Goal: Information Seeking & Learning: Stay updated

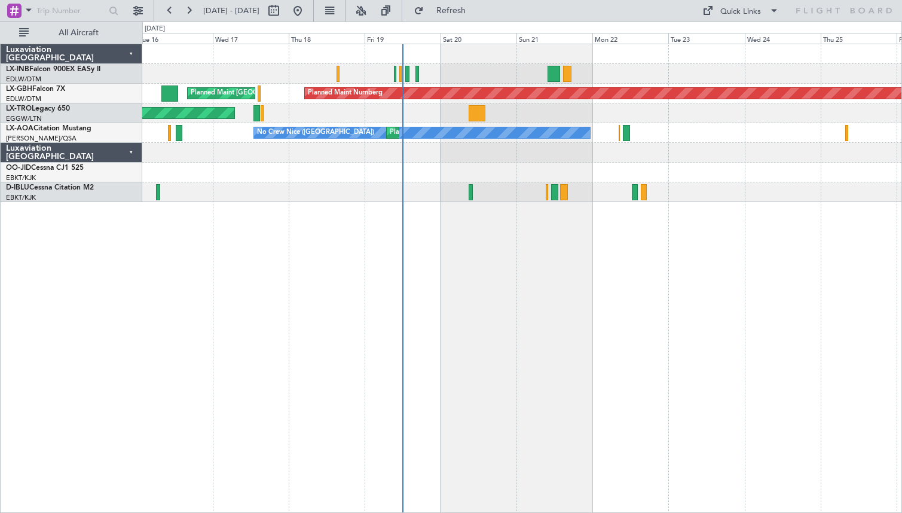
click at [399, 359] on div "Planned Maint [GEOGRAPHIC_DATA] ([GEOGRAPHIC_DATA]) Planned Maint Nurnberg Plan…" at bounding box center [522, 278] width 760 height 469
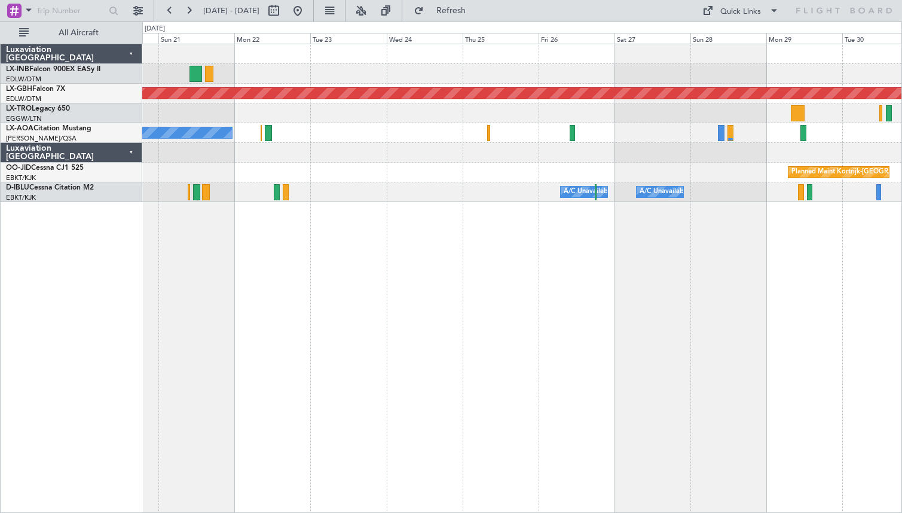
click at [460, 380] on div "Planned Maint Nurnberg No [GEOGRAPHIC_DATA] ([GEOGRAPHIC_DATA]) [GEOGRAPHIC_DAT…" at bounding box center [522, 278] width 760 height 469
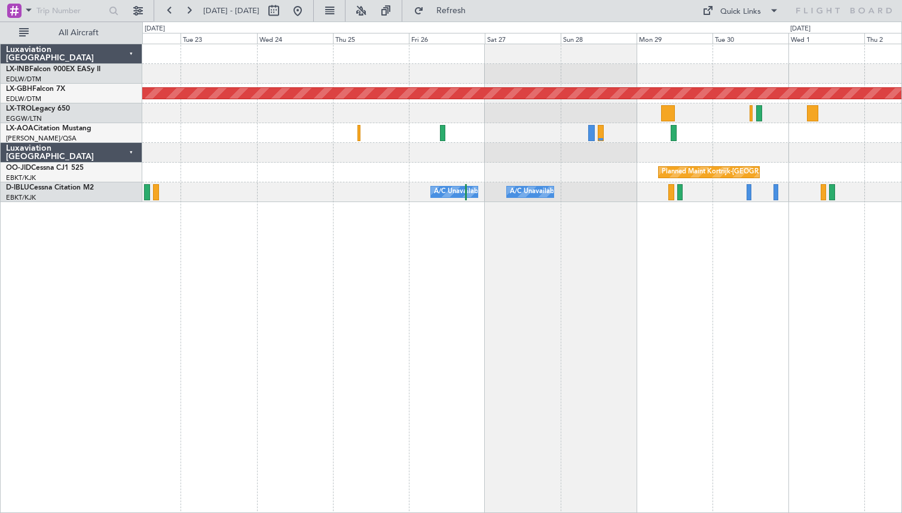
click at [441, 393] on div "Planned Maint Nurnberg No Crew [GEOGRAPHIC_DATA] ([GEOGRAPHIC_DATA]) No [GEOGRA…" at bounding box center [522, 278] width 760 height 469
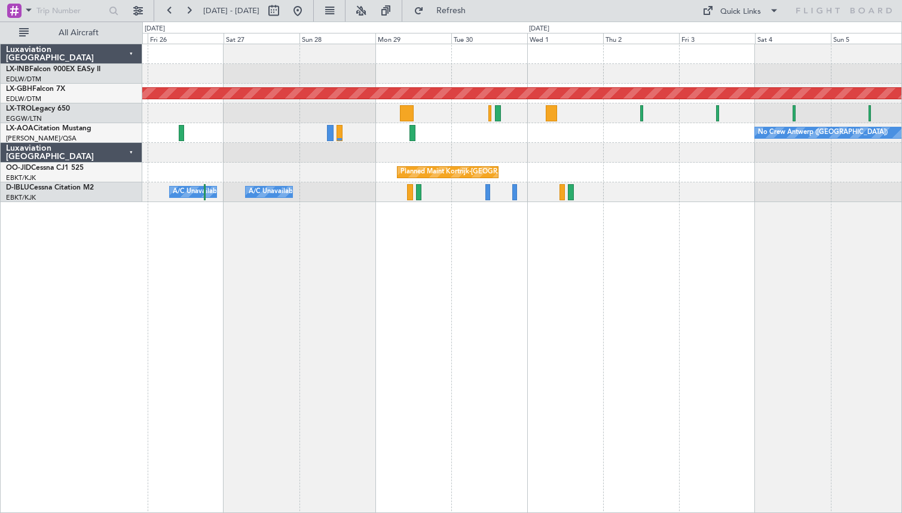
click at [411, 407] on div "Planned Maint Nurnberg No Crew [GEOGRAPHIC_DATA] ([GEOGRAPHIC_DATA]) Planned Ma…" at bounding box center [522, 278] width 760 height 469
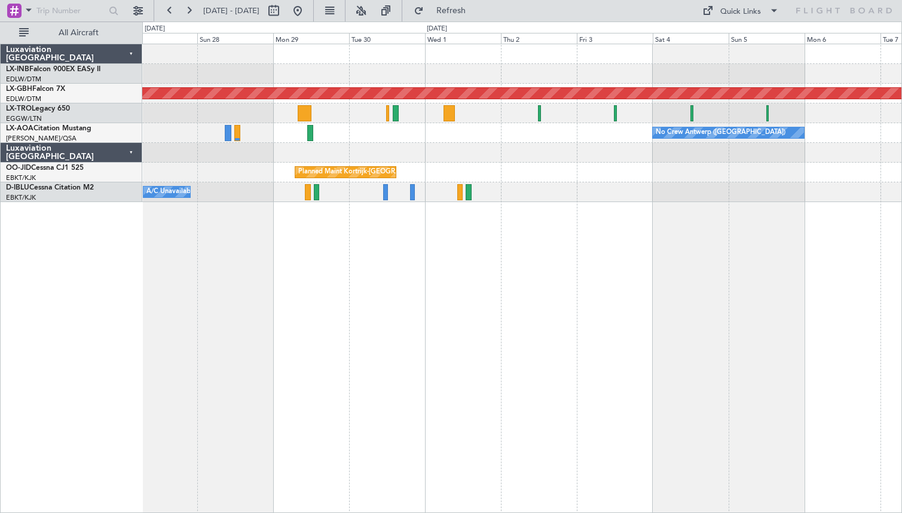
click at [375, 409] on div "Planned Maint Nurnberg No Crew [GEOGRAPHIC_DATA] ([GEOGRAPHIC_DATA]) Planned Ma…" at bounding box center [522, 278] width 760 height 469
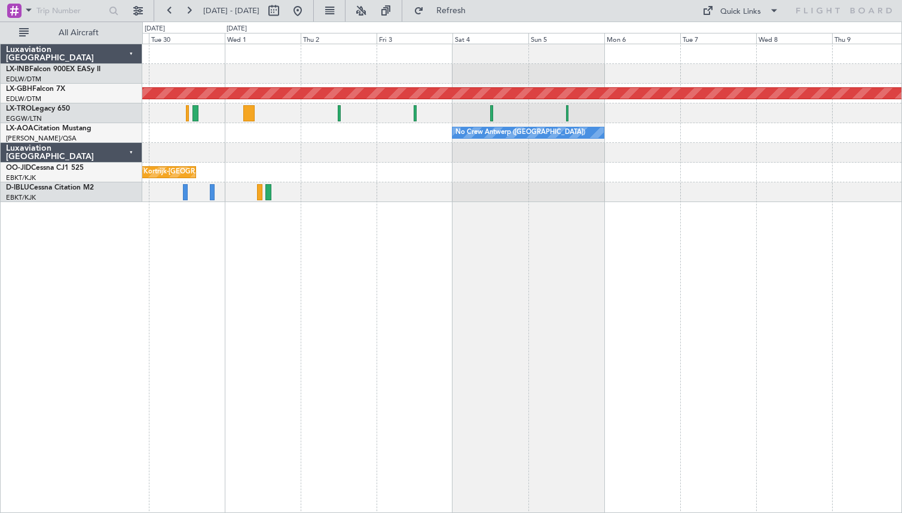
click at [377, 402] on div "Planned Maint Nurnberg No Crew [GEOGRAPHIC_DATA] ([GEOGRAPHIC_DATA]) Planned Ma…" at bounding box center [522, 278] width 760 height 469
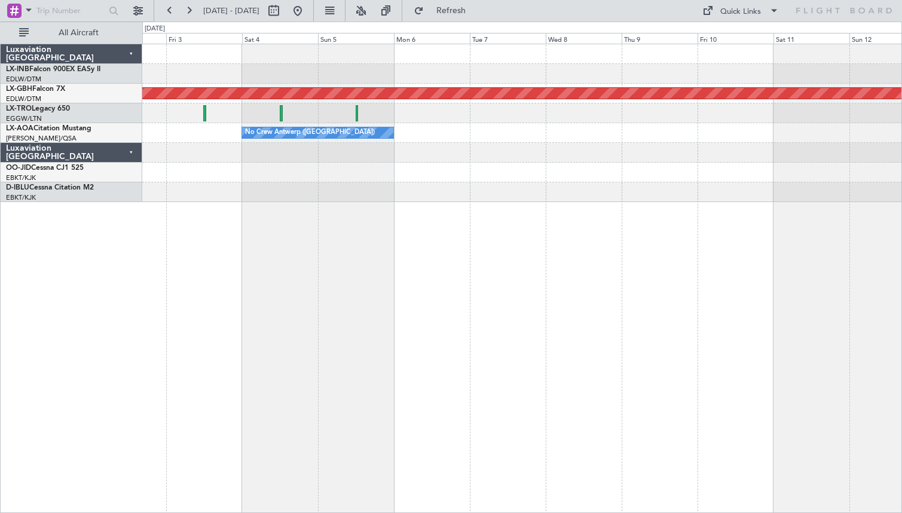
click at [427, 394] on div "Planned Maint Nurnberg No Crew [GEOGRAPHIC_DATA] ([GEOGRAPHIC_DATA]) Planned Ma…" at bounding box center [522, 278] width 760 height 469
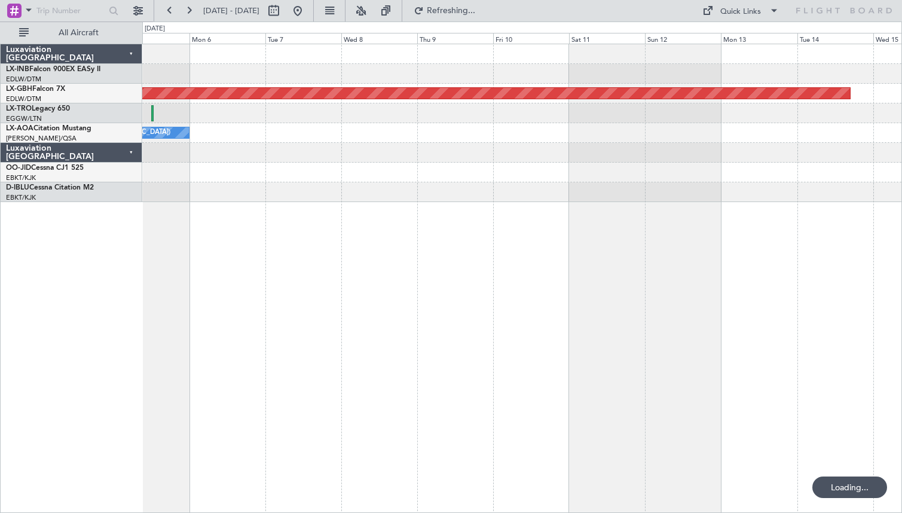
click at [415, 388] on div "Planned Maint Nurnberg No Crew [GEOGRAPHIC_DATA] ([GEOGRAPHIC_DATA])" at bounding box center [522, 278] width 760 height 469
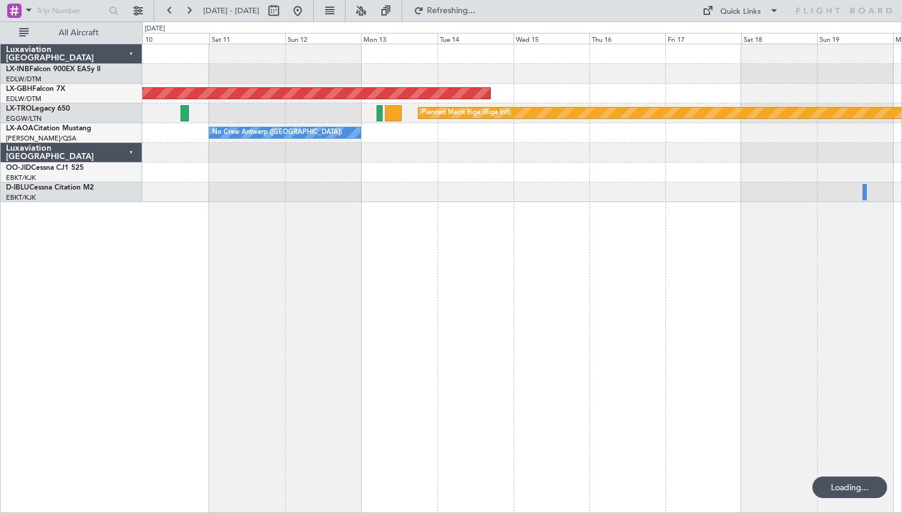
click at [449, 382] on div "Planned Maint Nurnberg Planned Maint [GEOGRAPHIC_DATA] (Riga Intl) A/C Unavaila…" at bounding box center [522, 278] width 760 height 469
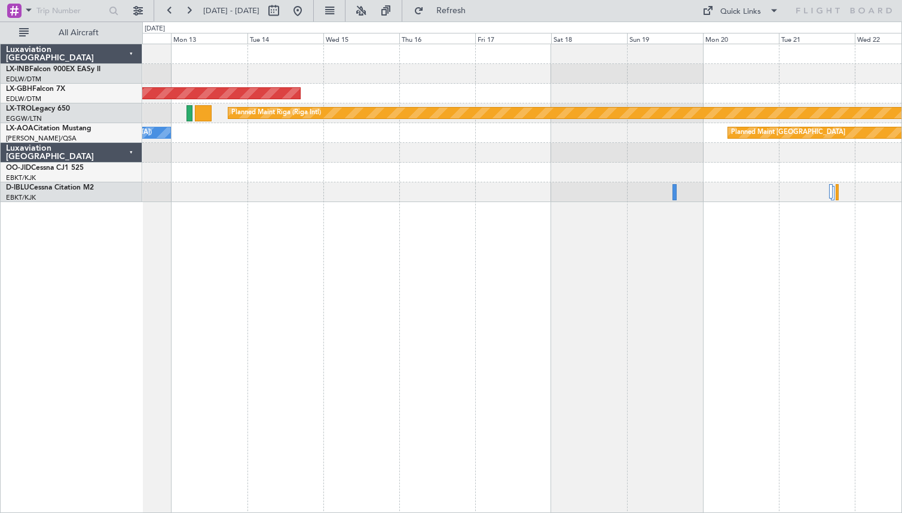
click at [457, 376] on div "Planned Maint Nurnberg Planned Maint [GEOGRAPHIC_DATA] (Riga Intl) Planned Main…" at bounding box center [522, 278] width 760 height 469
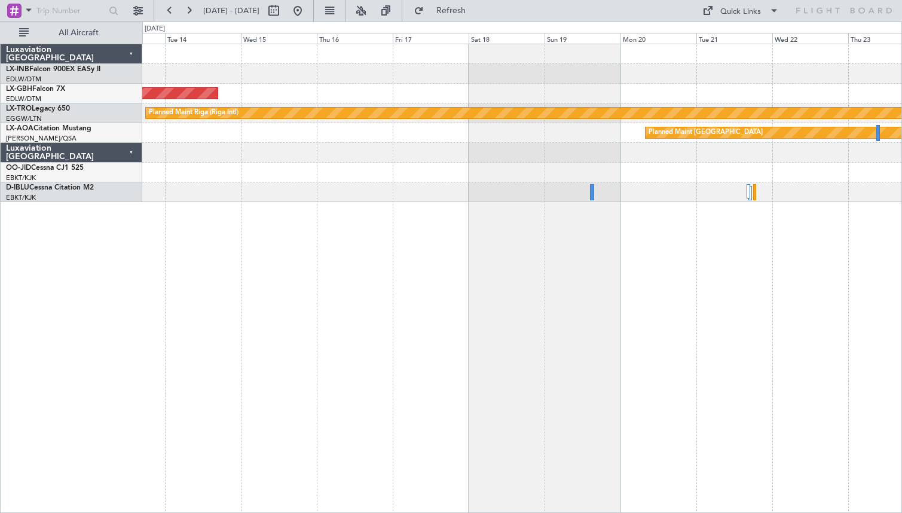
click at [407, 365] on div "Planned Maint Nurnberg Planned Maint [GEOGRAPHIC_DATA] (Riga Intl) Planned Main…" at bounding box center [522, 278] width 760 height 469
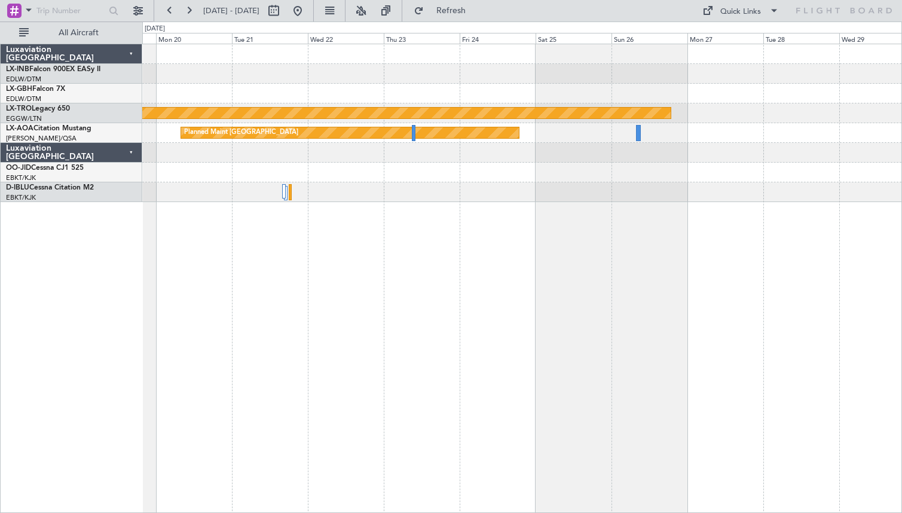
click at [432, 280] on div "Planned Maint Riga (Riga Intl) Planned Maint [GEOGRAPHIC_DATA] No Crew Sabadell" at bounding box center [522, 278] width 760 height 469
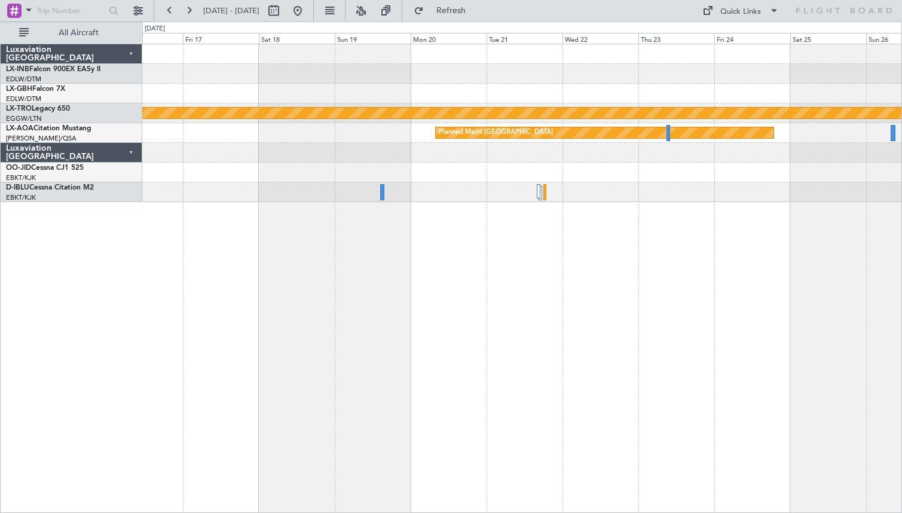
click at [627, 304] on div "Planned Maint Nurnberg Planned Maint [GEOGRAPHIC_DATA] (Riga Intl) Planned Main…" at bounding box center [522, 278] width 760 height 469
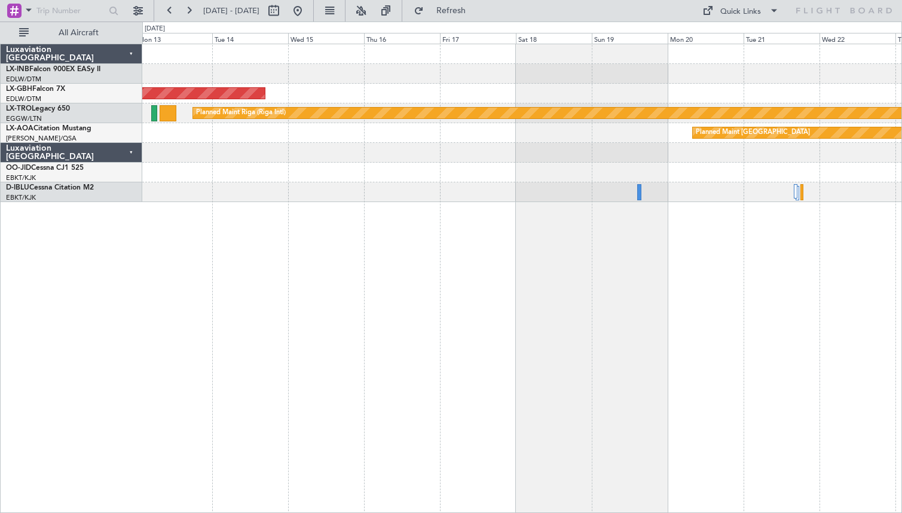
click at [774, 357] on div "Planned Maint Nurnberg Planned Maint [GEOGRAPHIC_DATA] (Riga Intl) Planned Main…" at bounding box center [522, 278] width 760 height 469
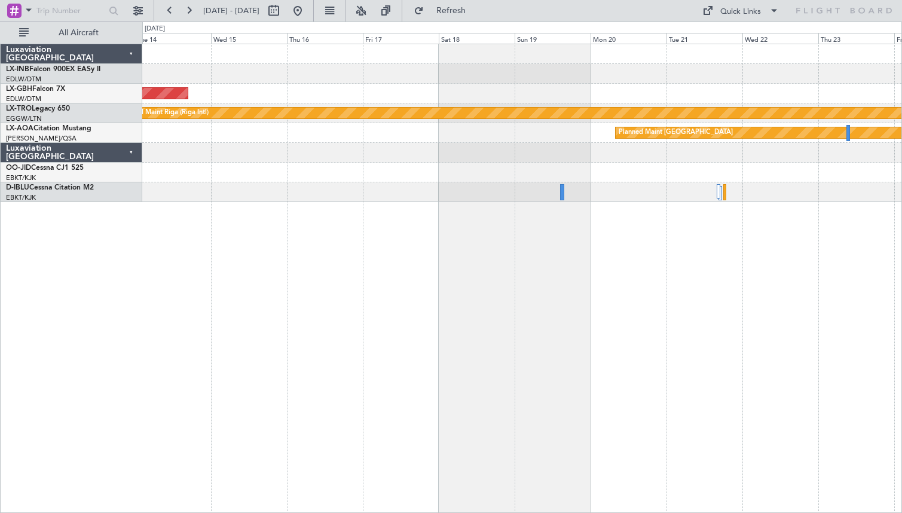
click at [604, 336] on div "Planned Maint Nurnberg Planned Maint [GEOGRAPHIC_DATA] (Riga Intl) Planned Main…" at bounding box center [522, 278] width 760 height 469
